Goal: Information Seeking & Learning: Learn about a topic

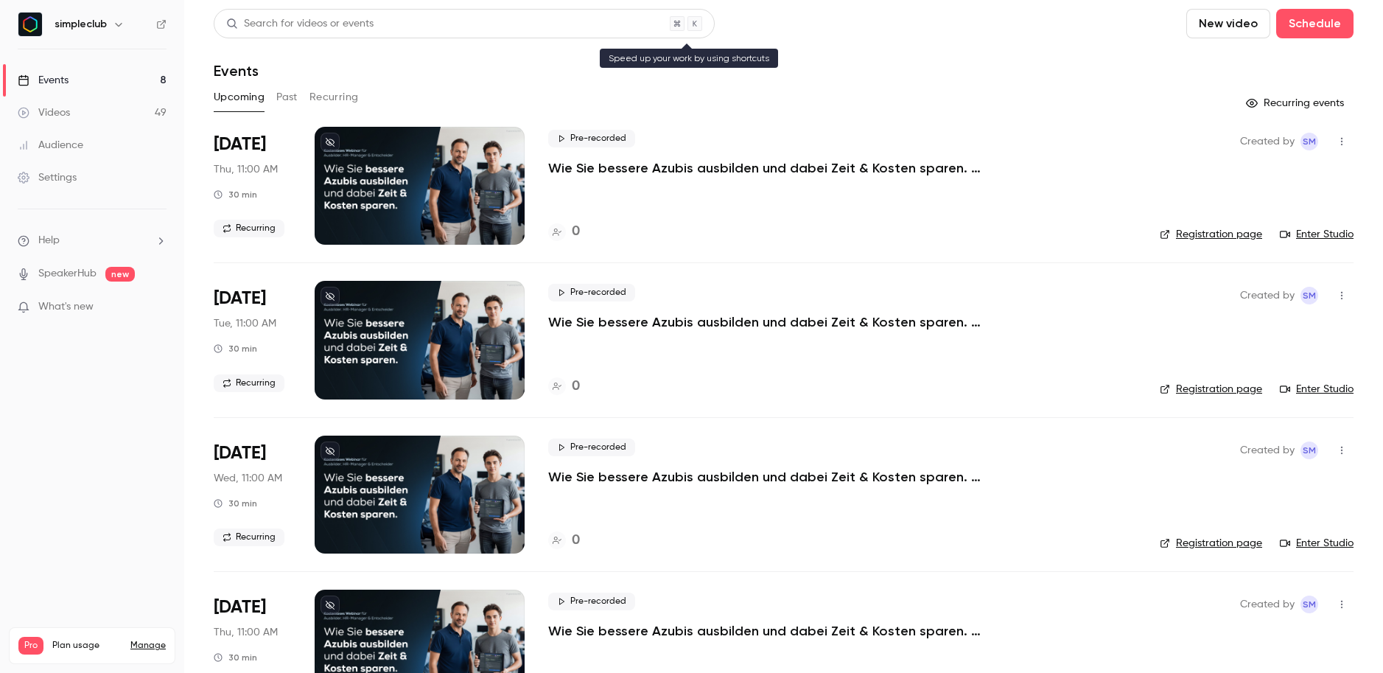
click at [286, 22] on div "Search for videos or events" at bounding box center [299, 23] width 147 height 15
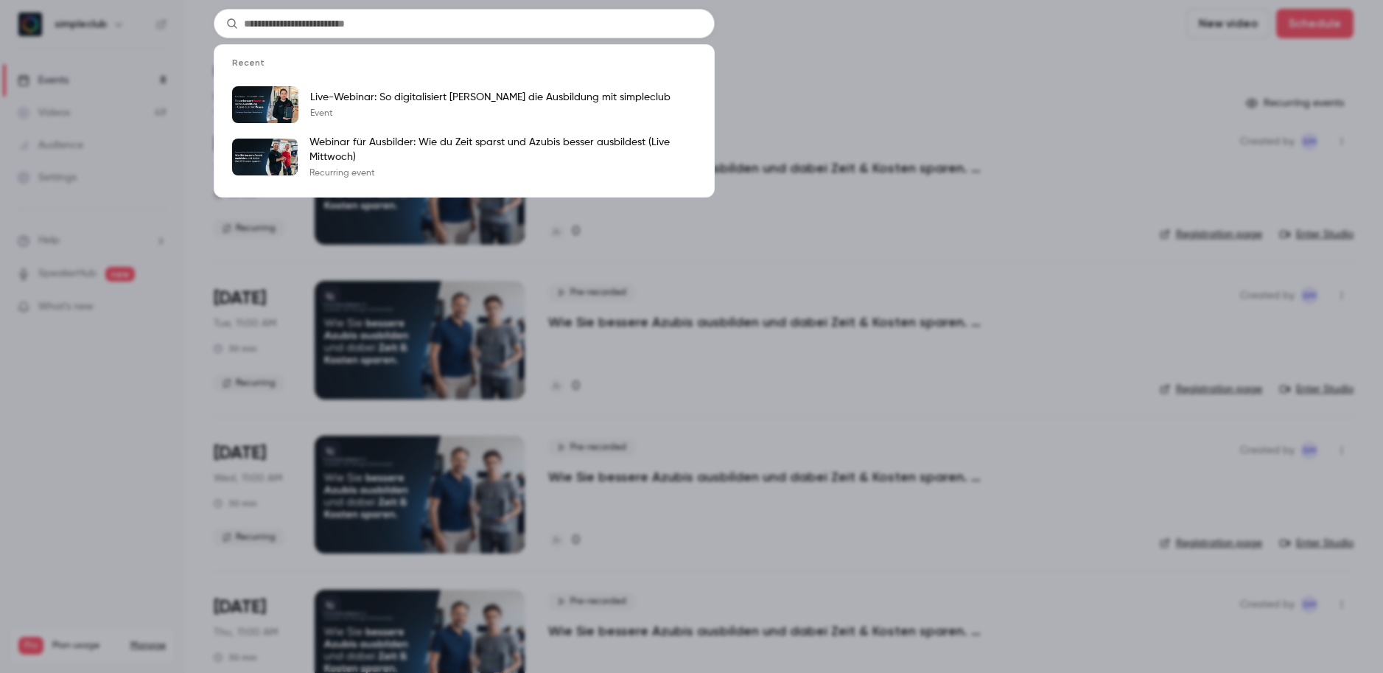
click at [183, 15] on div "Recent Live-Webinar: So digitalisiert [PERSON_NAME] die Ausbildung mit simplecl…" at bounding box center [691, 336] width 1383 height 673
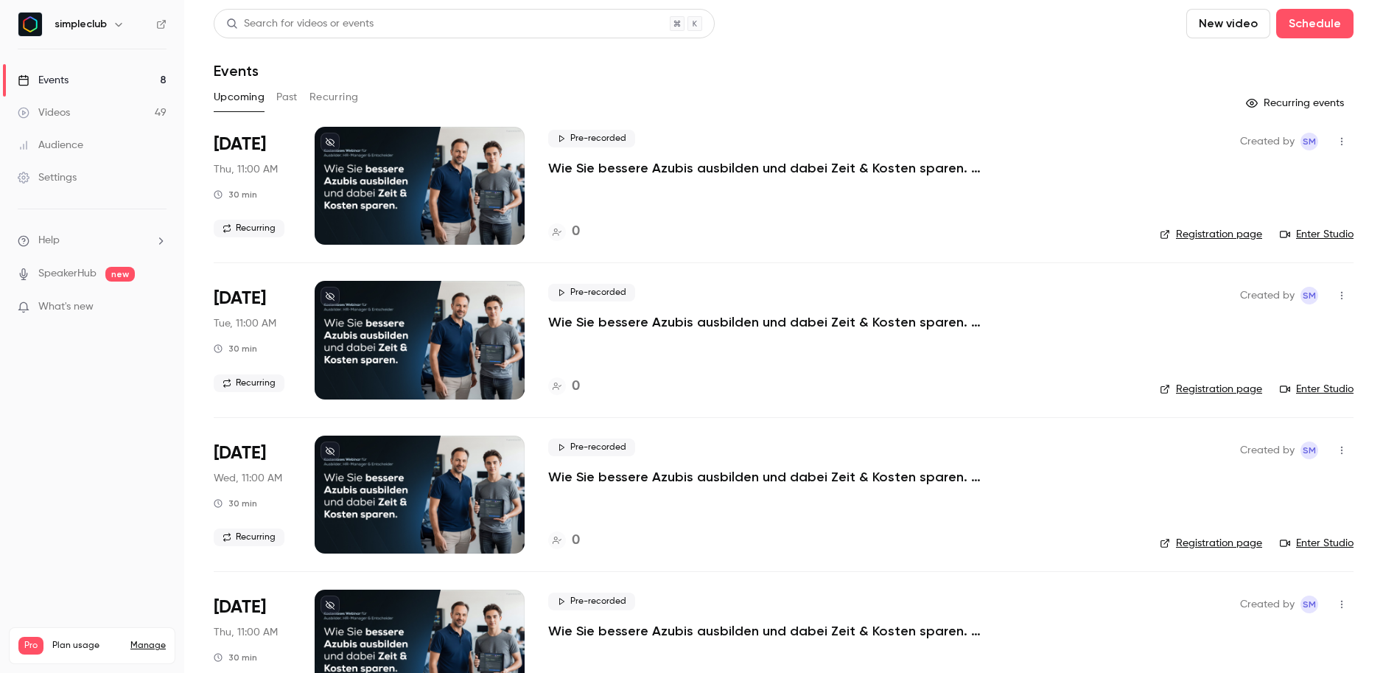
click at [279, 88] on button "Past" at bounding box center [286, 97] width 21 height 24
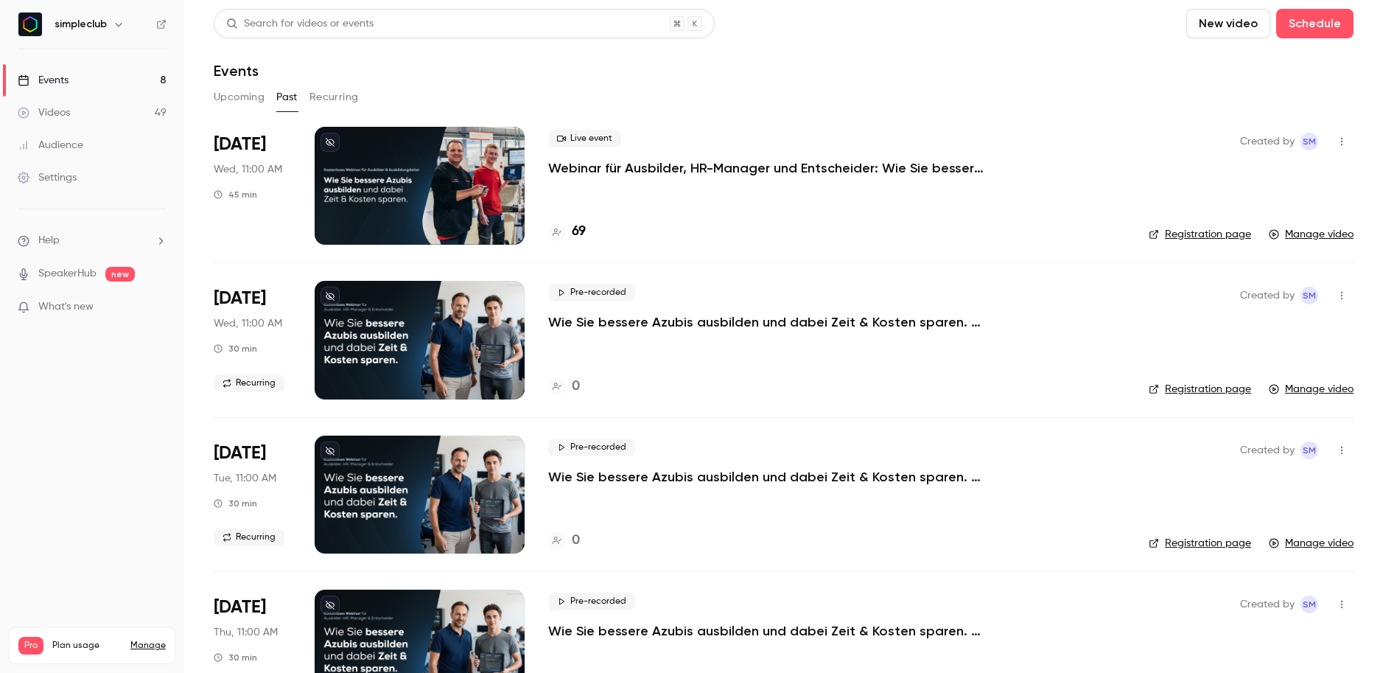
click at [626, 166] on p "Webinar für Ausbilder, HR-Manager und Entscheider: Wie Sie bessere Azubis ausbi…" at bounding box center [769, 168] width 442 height 18
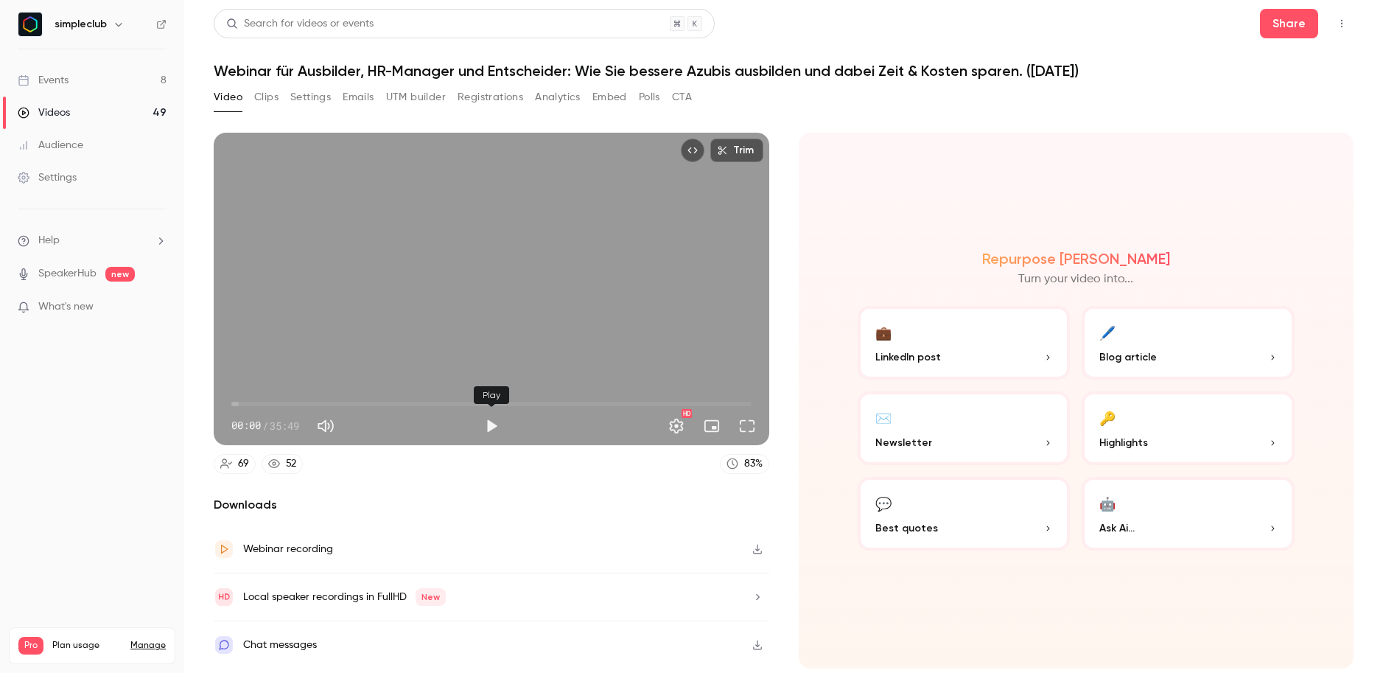
click at [497, 427] on button "Play" at bounding box center [491, 425] width 29 height 29
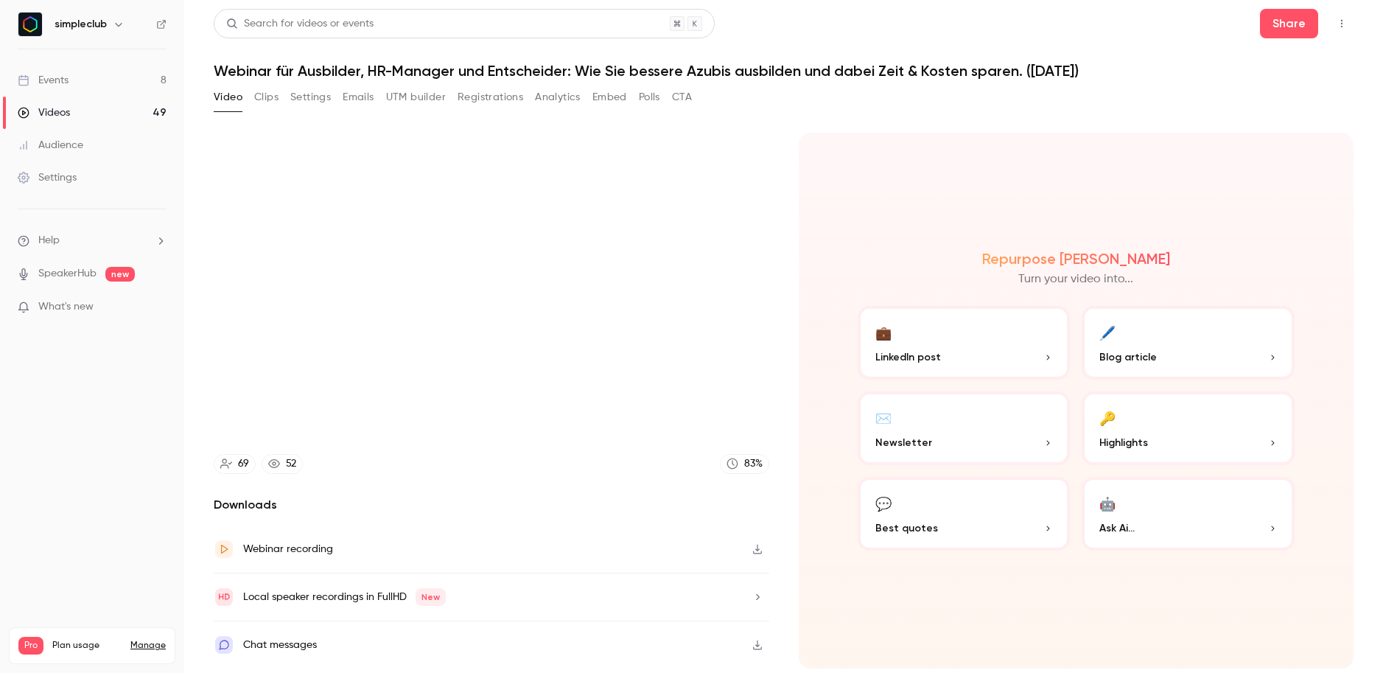
type input "****"
click at [504, 101] on button "Registrations" at bounding box center [491, 97] width 66 height 24
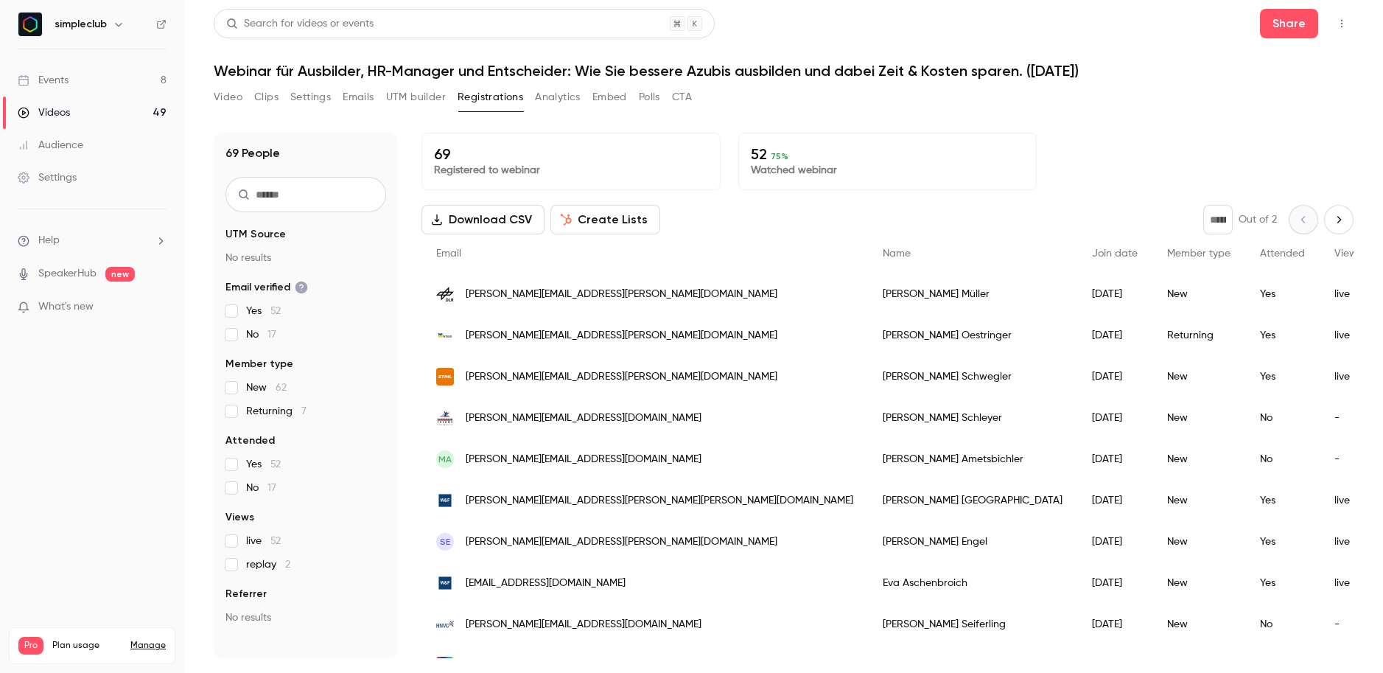
click at [403, 92] on button "UTM builder" at bounding box center [416, 97] width 60 height 24
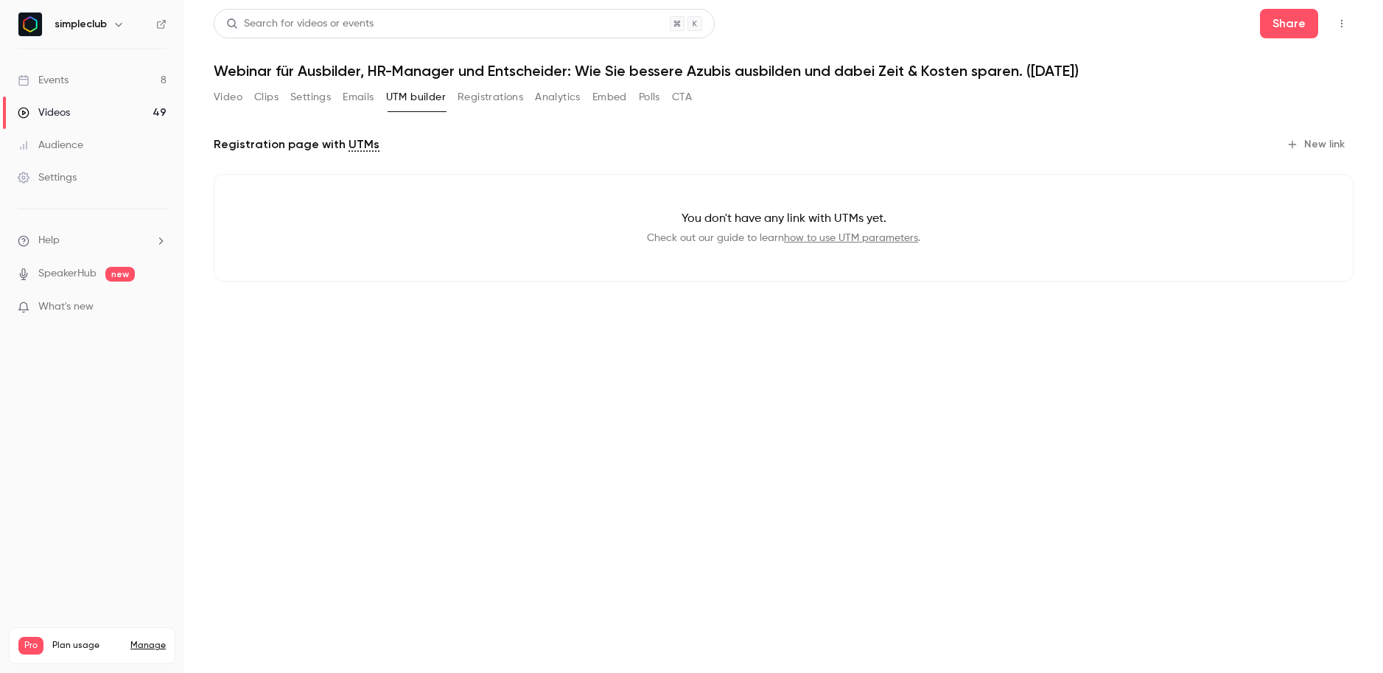
click at [240, 94] on button "Video" at bounding box center [228, 97] width 29 height 24
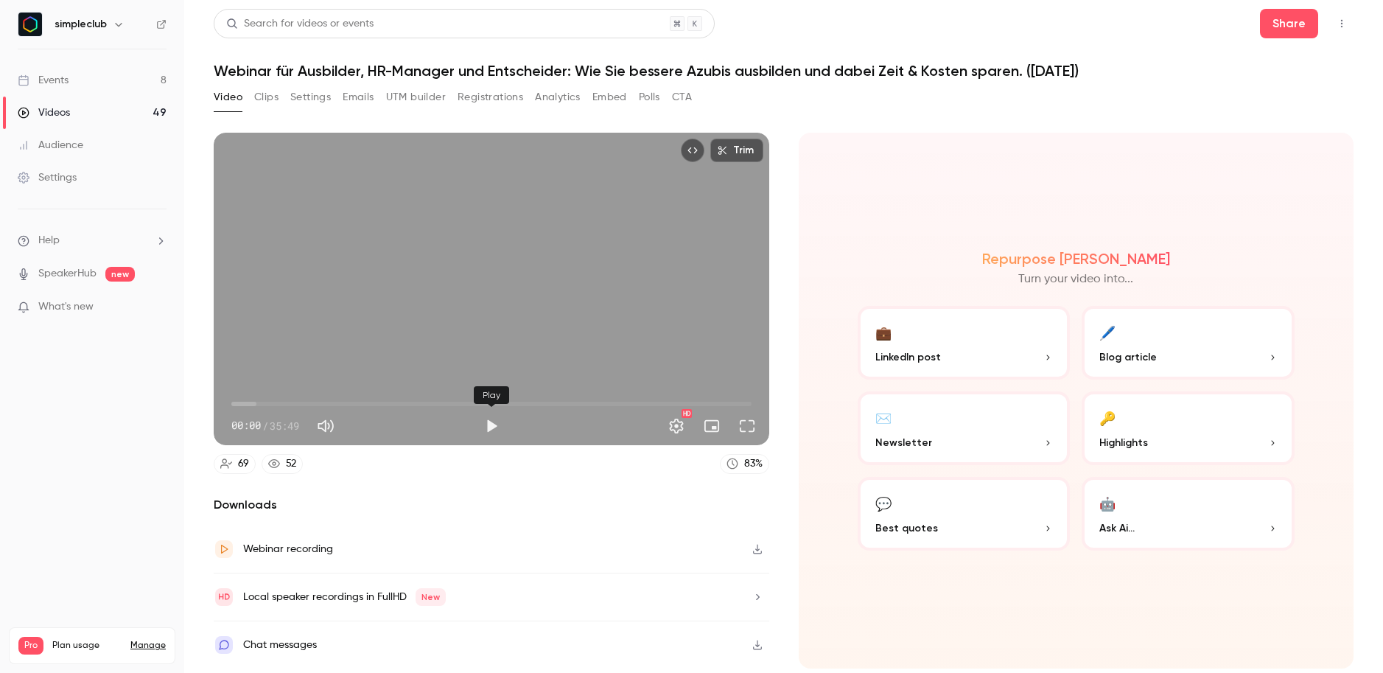
click at [481, 425] on button "Play" at bounding box center [491, 425] width 29 height 29
click at [397, 404] on span "11:22" at bounding box center [491, 404] width 520 height 24
click at [483, 408] on span "17:22" at bounding box center [491, 404] width 520 height 24
click at [549, 410] on span "21:53" at bounding box center [491, 404] width 520 height 24
type input "******"
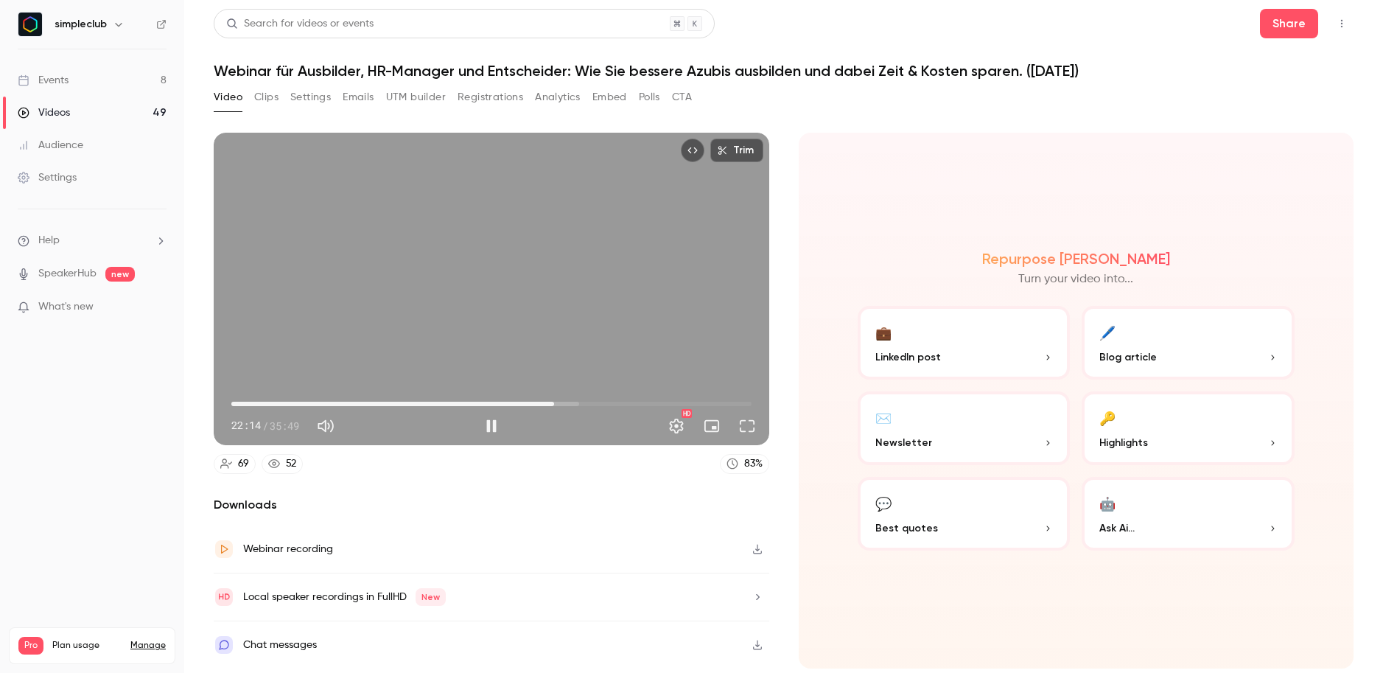
click at [507, 99] on button "Registrations" at bounding box center [491, 97] width 66 height 24
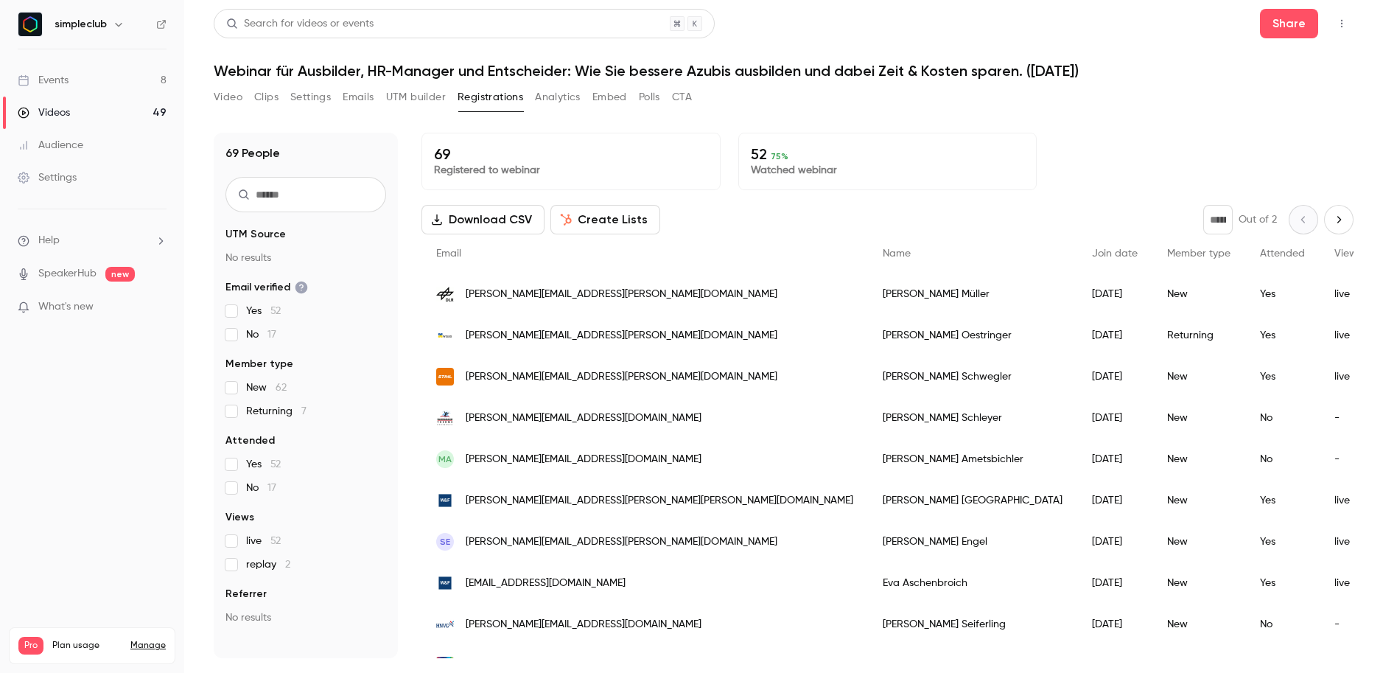
click at [610, 217] on button "Create Lists" at bounding box center [606, 219] width 110 height 29
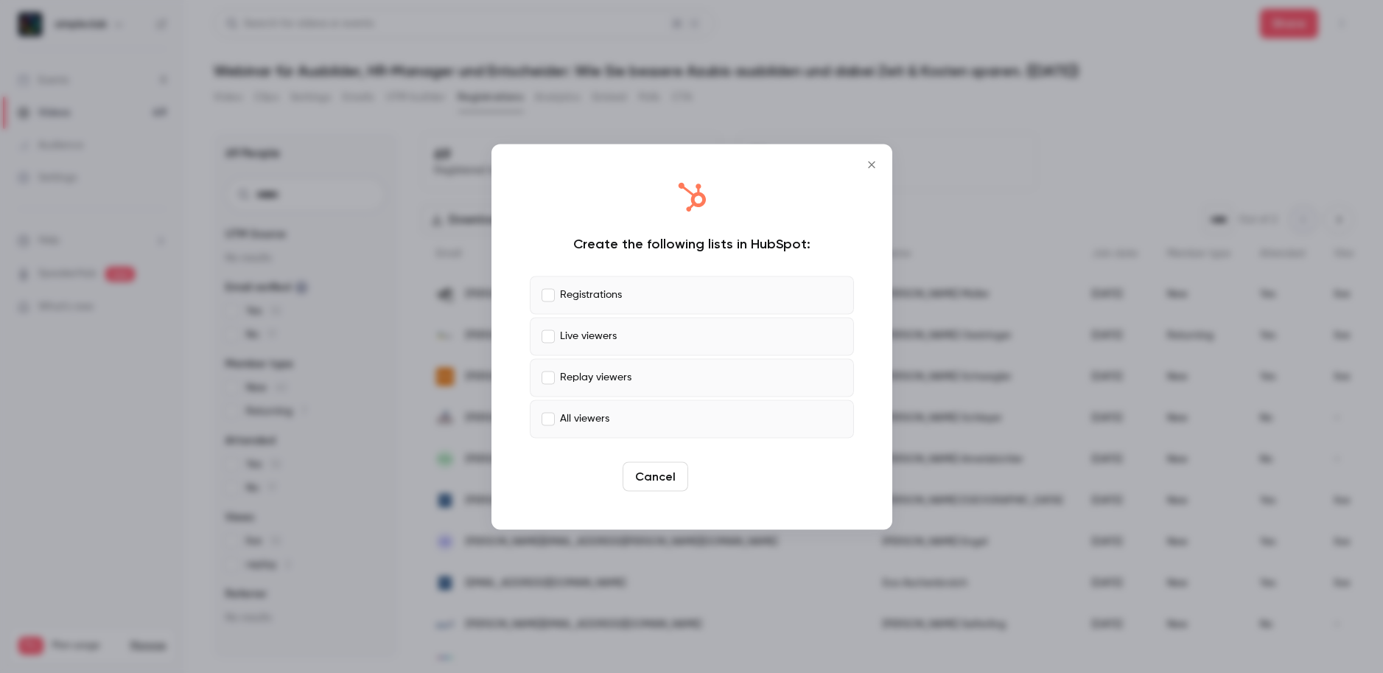
click at [738, 478] on button "Create" at bounding box center [727, 475] width 66 height 29
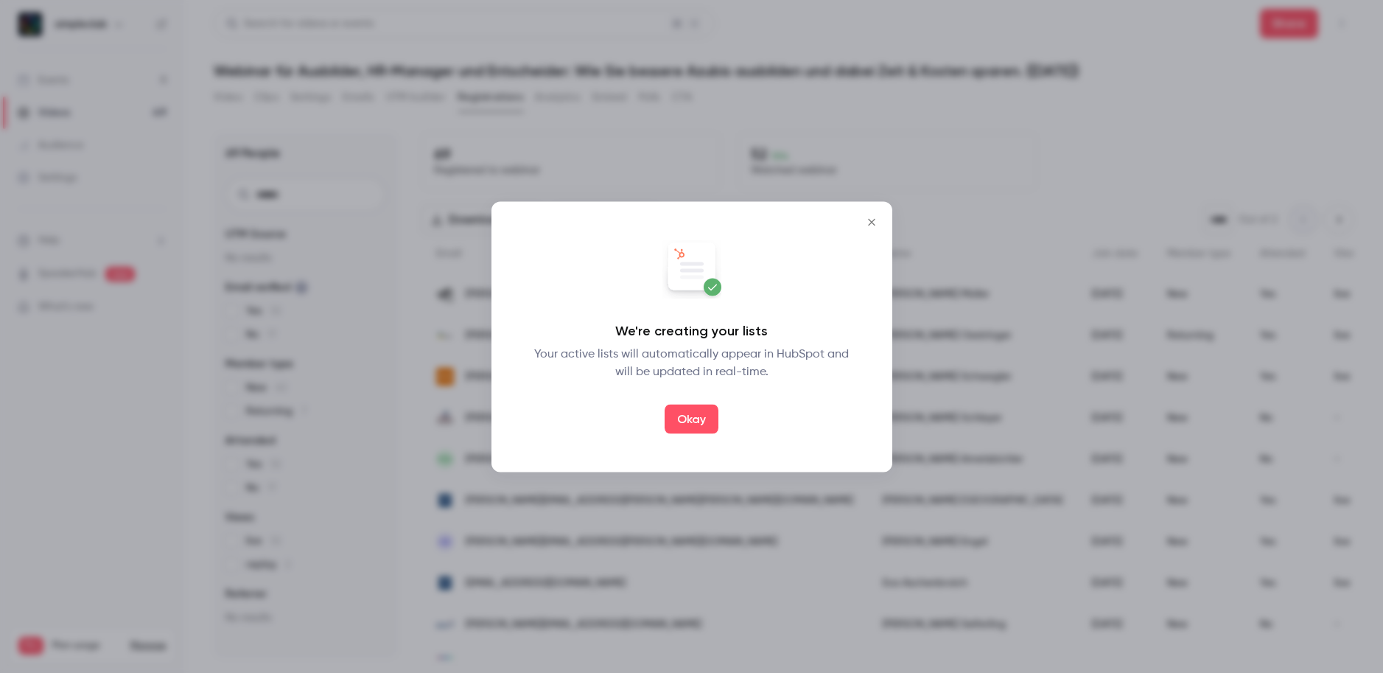
click at [686, 424] on button "Okay" at bounding box center [692, 418] width 54 height 29
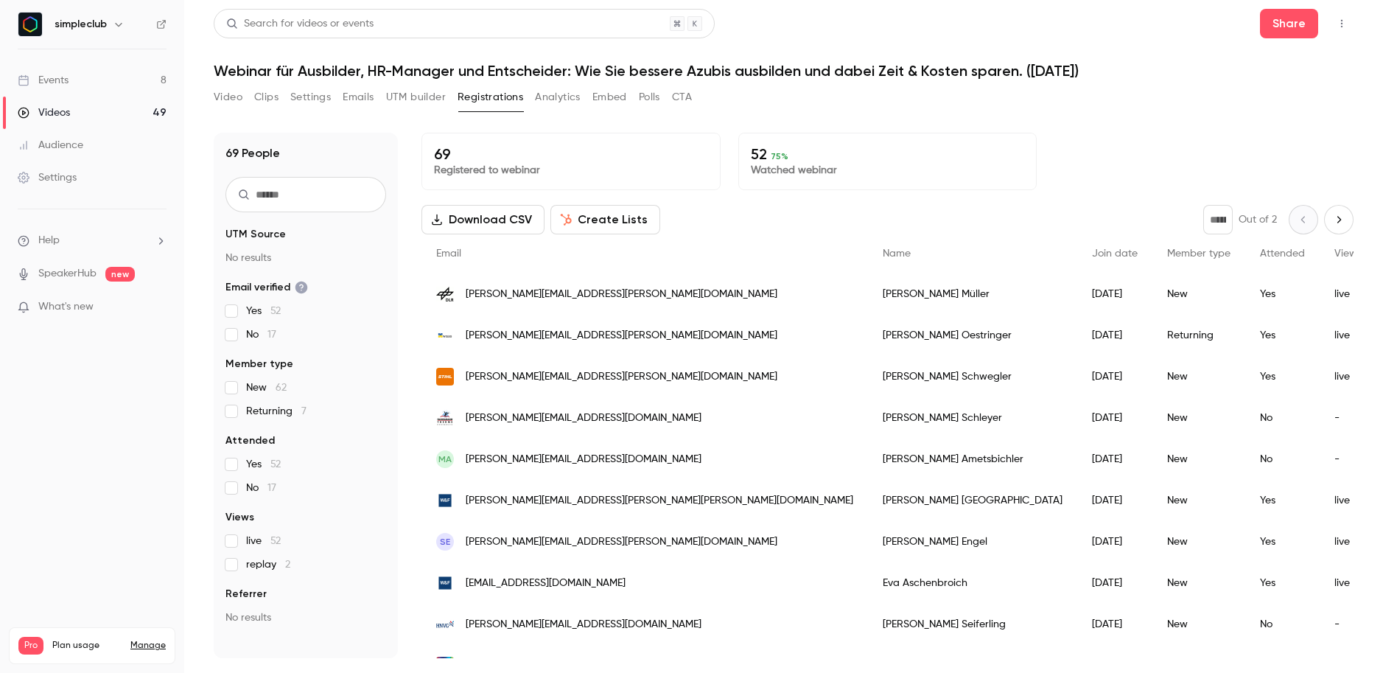
click at [1331, 220] on icon "Next page" at bounding box center [1339, 220] width 16 height 12
type input "*"
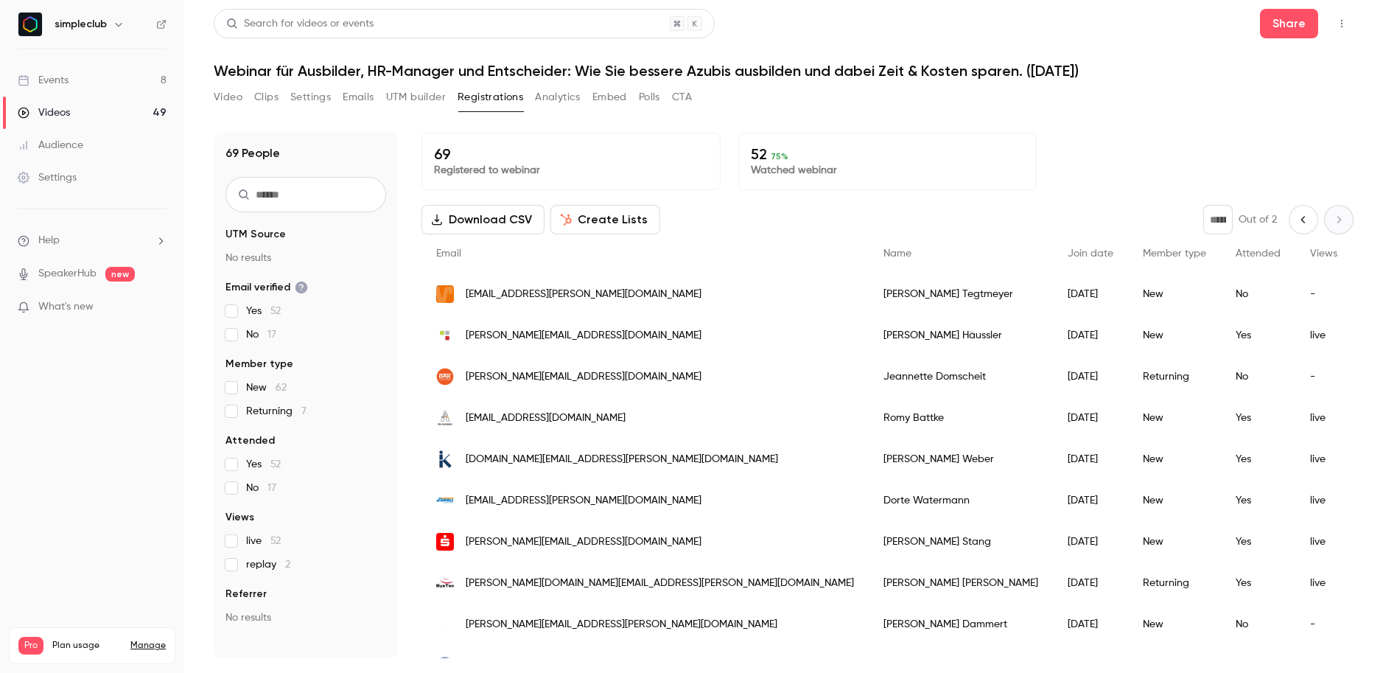
click at [575, 97] on button "Analytics" at bounding box center [558, 97] width 46 height 24
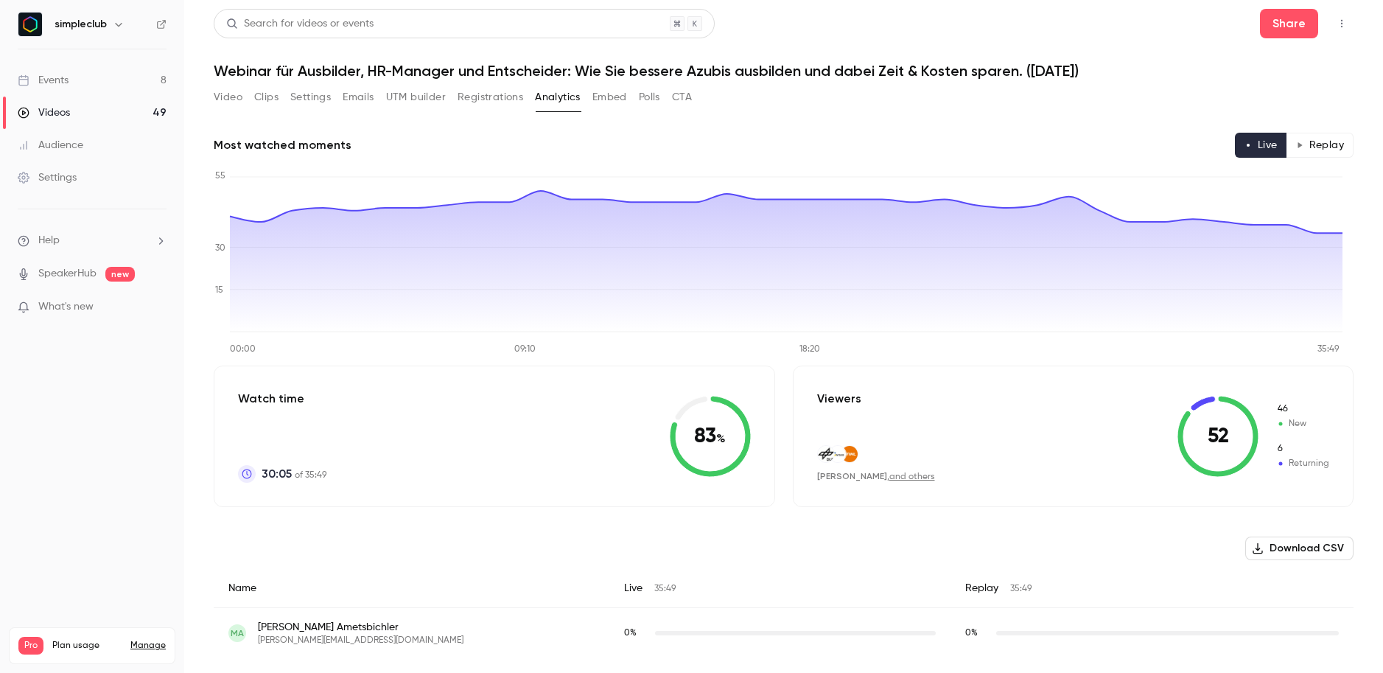
click at [606, 98] on button "Embed" at bounding box center [610, 97] width 35 height 24
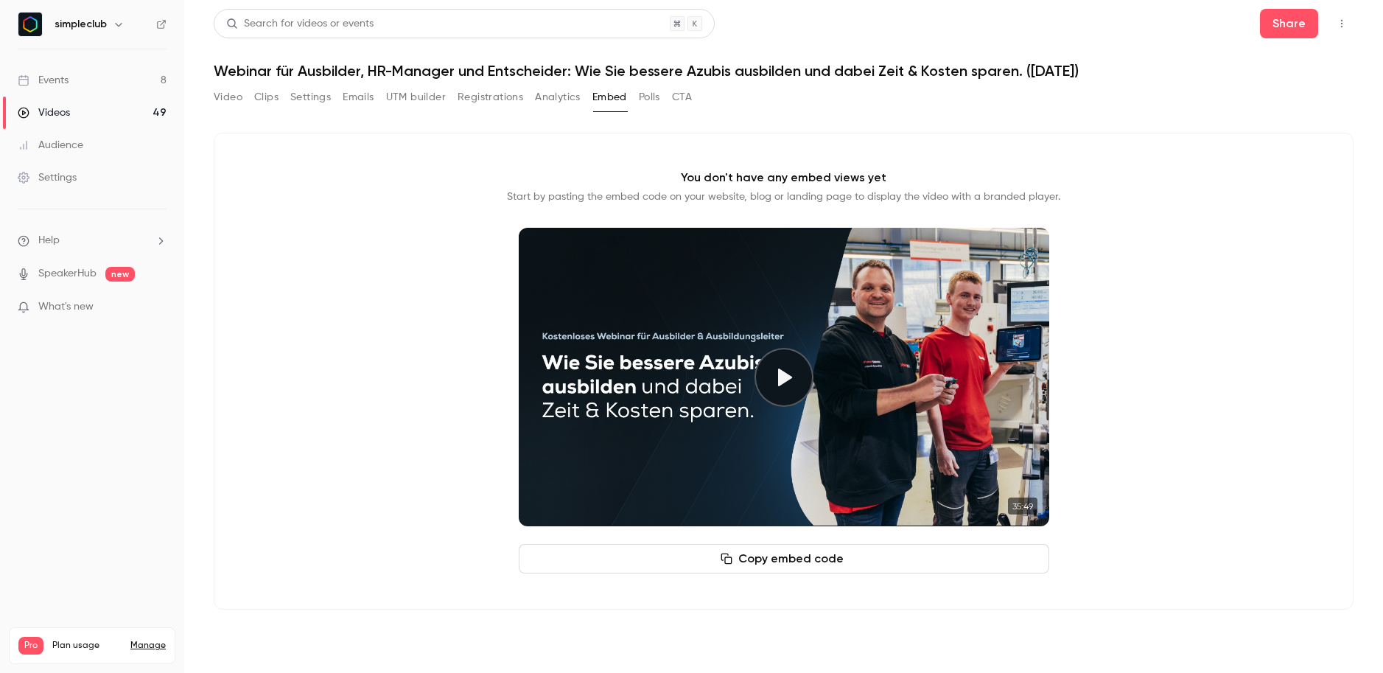
click at [652, 89] on button "Polls" at bounding box center [649, 97] width 21 height 24
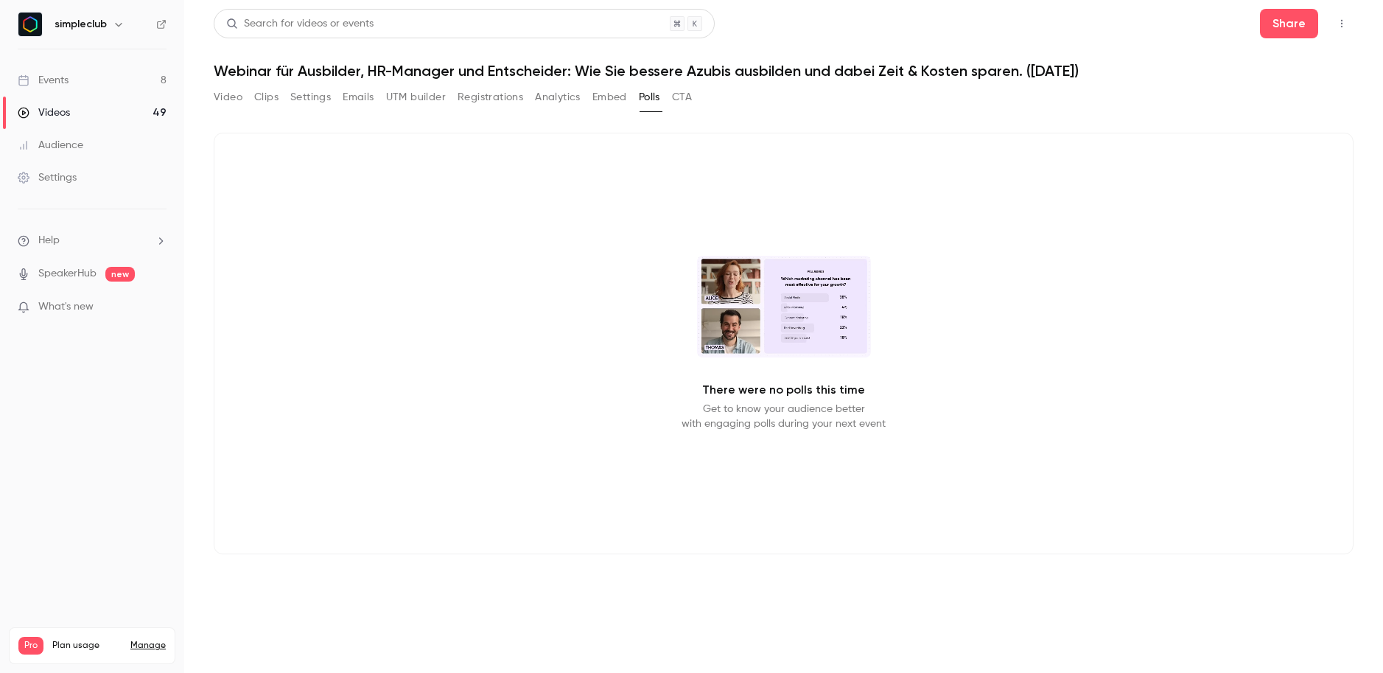
click at [692, 99] on button "CTA" at bounding box center [682, 97] width 20 height 24
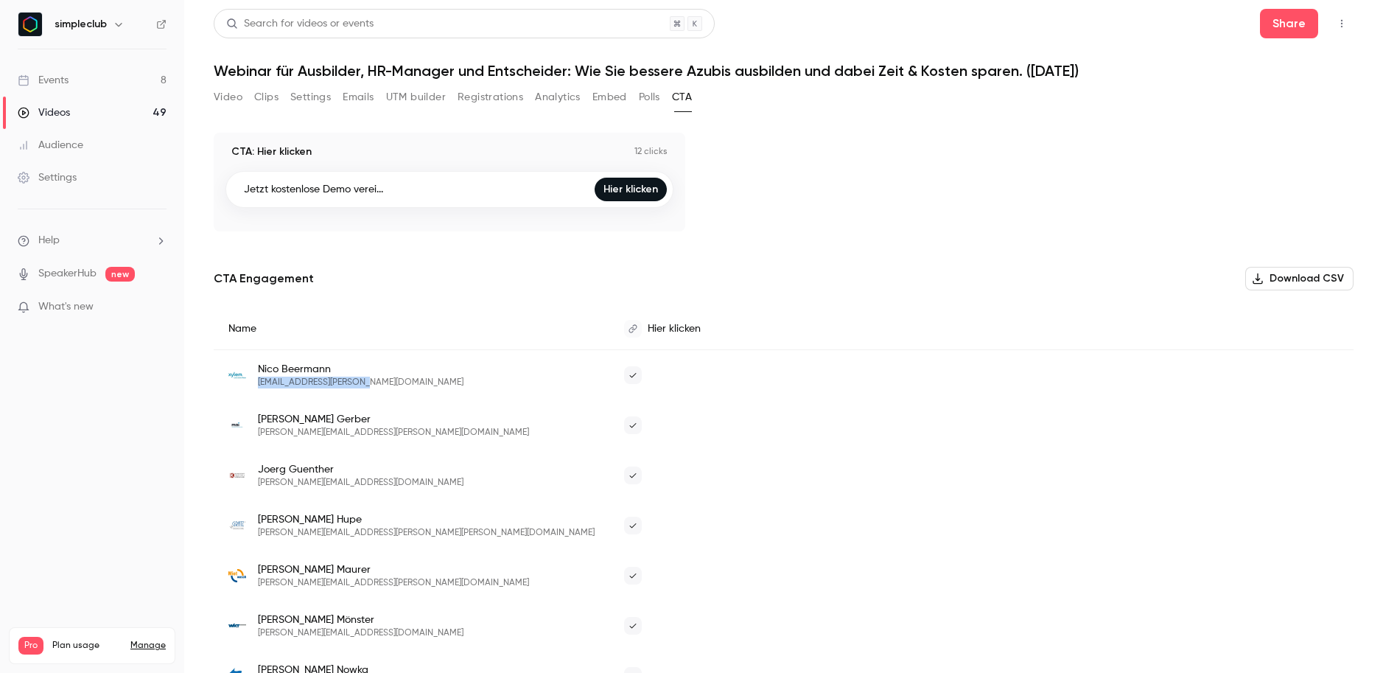
drag, startPoint x: 374, startPoint y: 385, endPoint x: 256, endPoint y: 383, distance: 117.9
click at [256, 383] on div "[PERSON_NAME] [EMAIL_ADDRESS][PERSON_NAME][DOMAIN_NAME]" at bounding box center [411, 375] width 366 height 27
